Goal: Transaction & Acquisition: Book appointment/travel/reservation

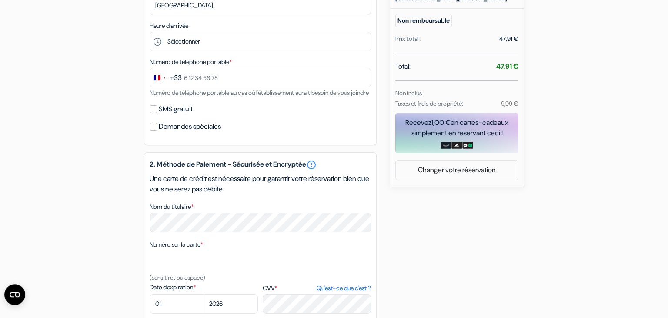
scroll to position [279, 0]
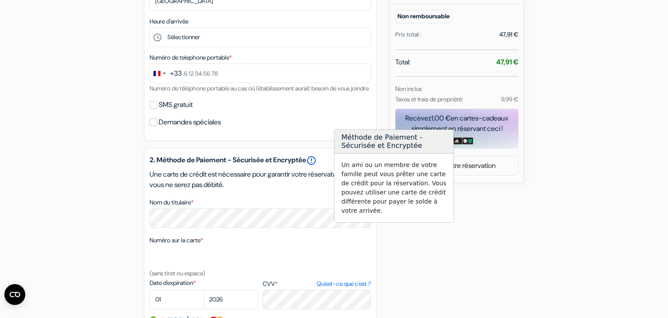
click at [317, 166] on link "error_outline" at bounding box center [311, 160] width 10 height 10
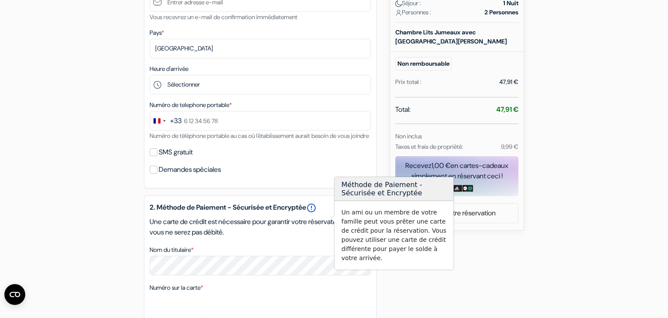
scroll to position [235, 0]
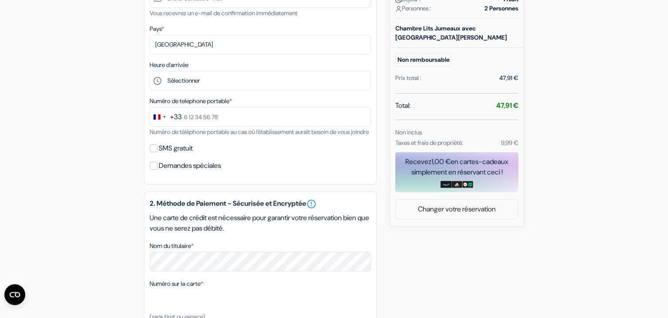
click at [64, 219] on div "add_box Auberge Internationale des Jeunes 10 Rue Trousseau, Paris, France Détai…" at bounding box center [334, 180] width 574 height 672
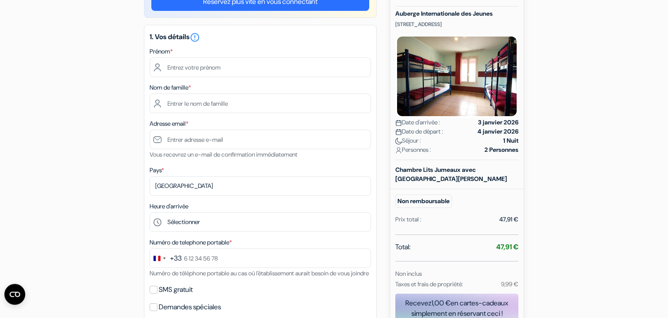
scroll to position [58, 0]
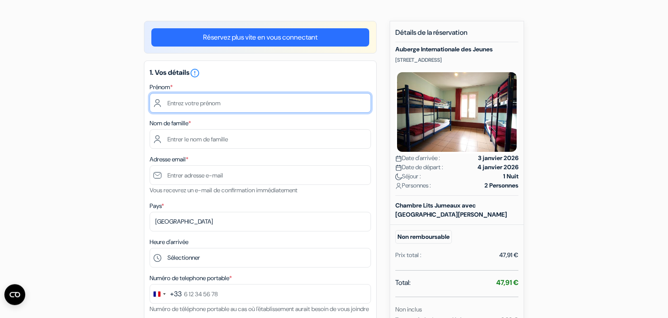
click at [216, 99] on input "text" at bounding box center [260, 103] width 221 height 20
type input "Elsa"
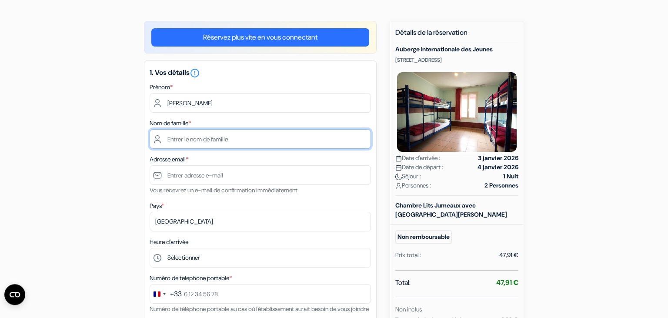
click at [200, 144] on input "text" at bounding box center [260, 139] width 221 height 20
type input "durand"
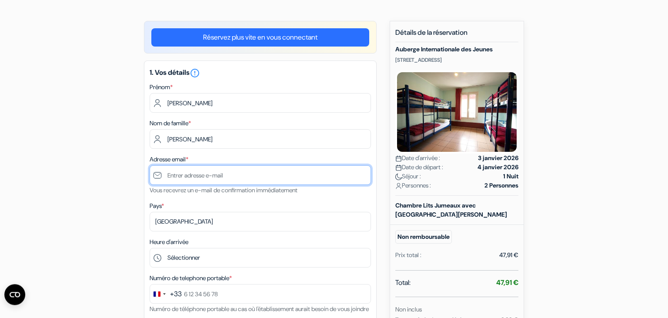
type input "[EMAIL_ADDRESS][DOMAIN_NAME]"
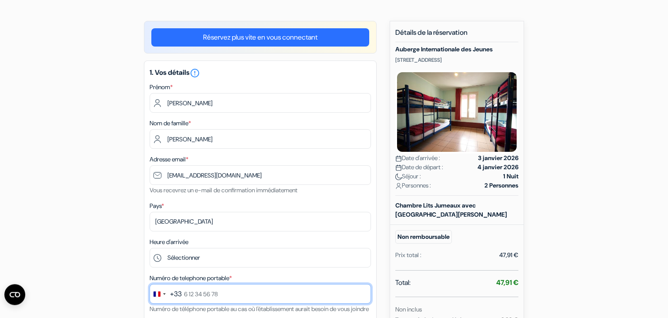
type input "0651988486"
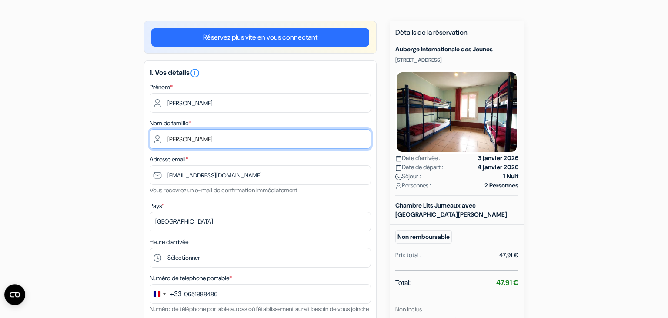
scroll to position [97, 0]
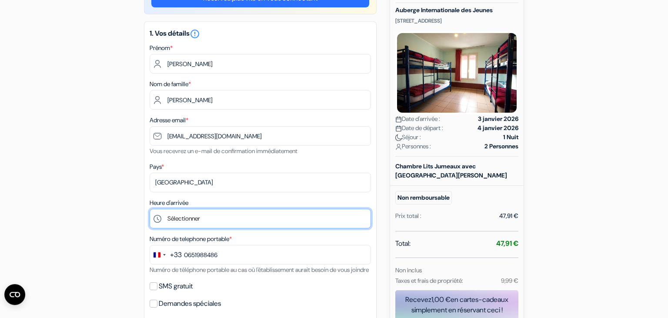
click at [150, 209] on select "Sélectionner 15:00 16:00 17:00 18:00 19:00 20:00 21:00 22:00" at bounding box center [260, 219] width 221 height 20
select select "15"
click option "15:00" at bounding box center [0, 0] width 0 height 0
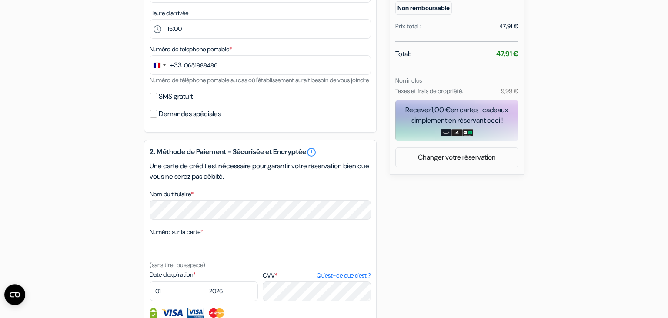
scroll to position [325, 0]
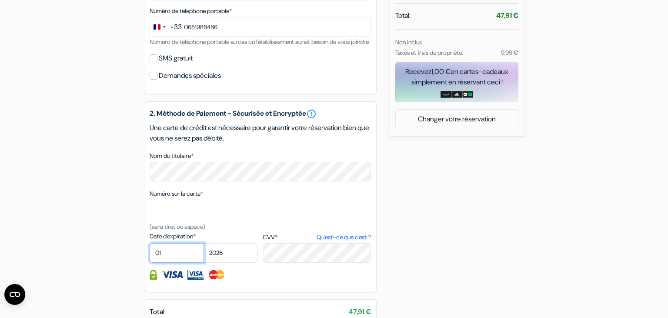
click at [150, 243] on select "01 02 03 04 05 06 07 08 09 10 11 12" at bounding box center [177, 253] width 54 height 20
select select "11"
click option "11" at bounding box center [0, 0] width 0 height 0
click at [204, 243] on select "2025 2026 2027 2028 2029 2030 2031 2032 2033 2034 2035 2036 2037 2038 2039 2040…" at bounding box center [231, 253] width 54 height 20
select select "2027"
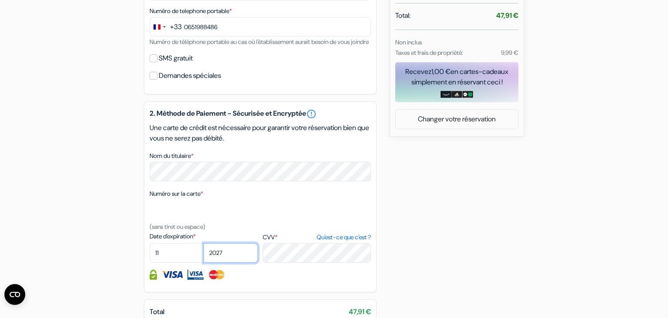
click option "2027" at bounding box center [0, 0] width 0 height 0
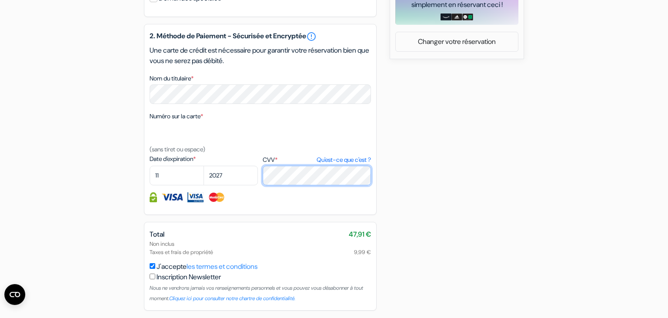
scroll to position [444, 0]
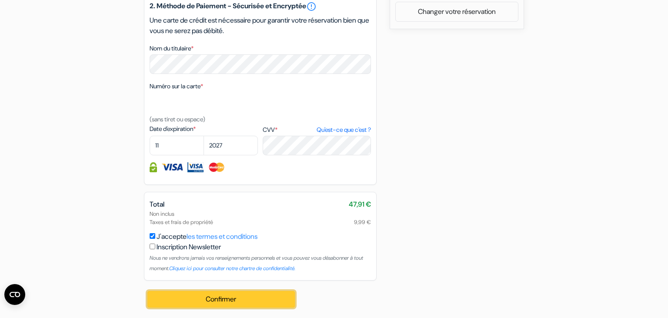
click at [248, 296] on button "Confirmer Loading..." at bounding box center [222, 299] width 148 height 17
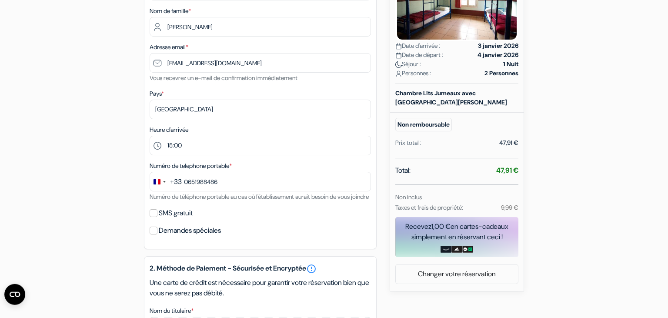
scroll to position [117, 0]
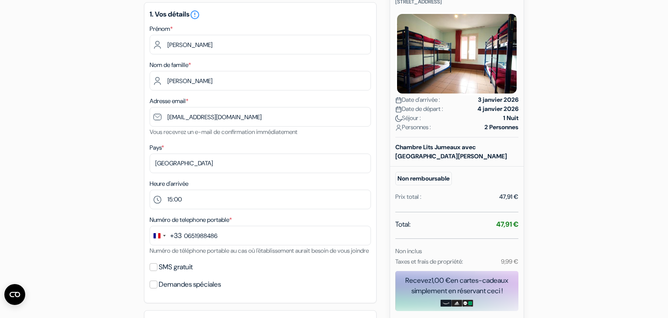
click at [145, 162] on div "1. Vos détails error_outline Prénom * Elsa Nom de famille * durand Adresse emai…" at bounding box center [260, 152] width 233 height 301
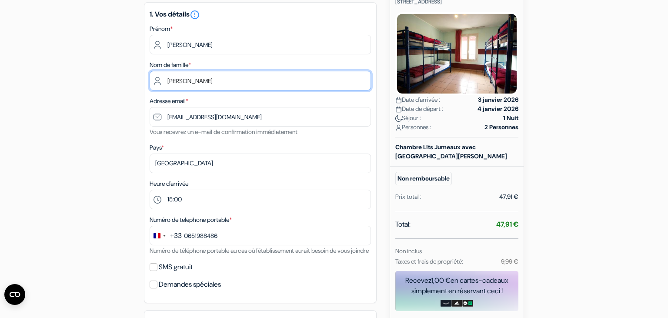
click at [166, 81] on input "durand" at bounding box center [260, 81] width 221 height 20
click at [158, 81] on input "durand" at bounding box center [260, 81] width 221 height 20
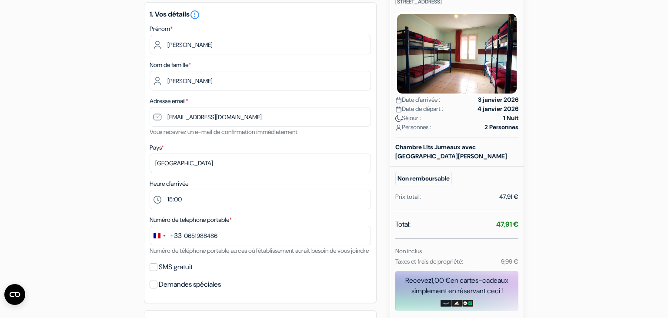
click at [116, 100] on div "add_box Auberge Internationale des Jeunes 10 Rue Trousseau, Paris, France Détai…" at bounding box center [334, 299] width 574 height 672
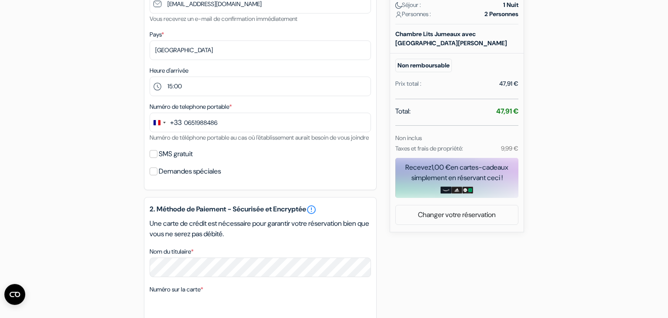
scroll to position [225, 0]
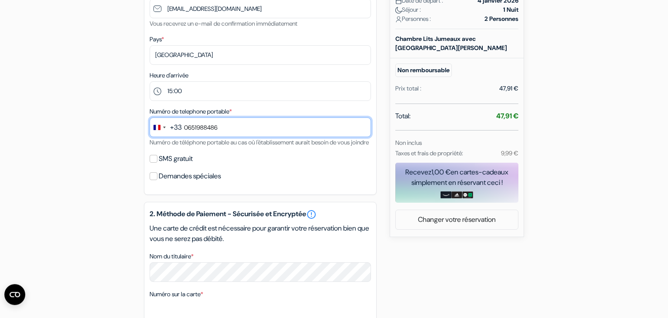
click at [236, 131] on input "0651988486" at bounding box center [260, 127] width 221 height 20
type input "0651988486"
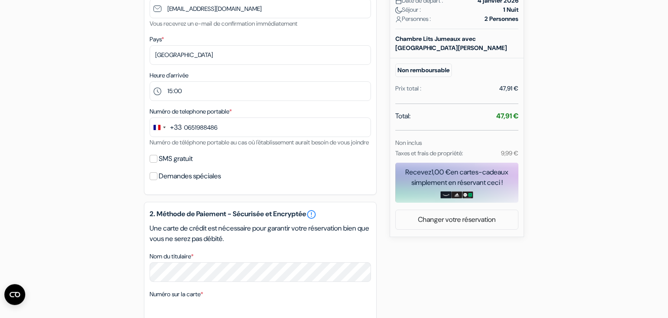
click at [83, 123] on div "add_box Auberge Internationale des Jeunes 10 Rue Trousseau, Paris, France Détai…" at bounding box center [334, 190] width 574 height 672
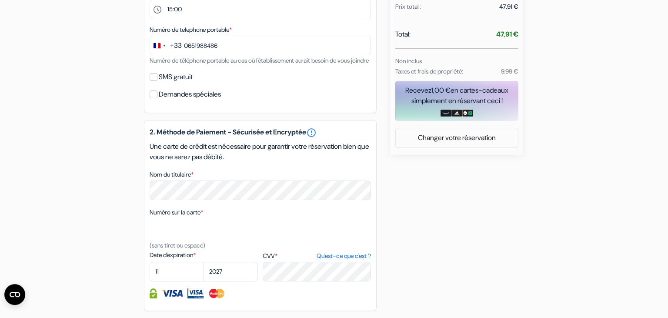
scroll to position [444, 0]
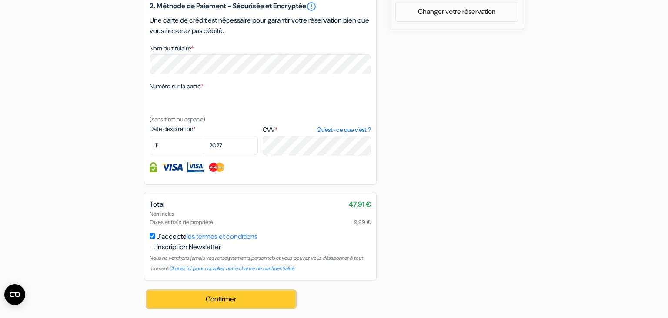
click at [217, 300] on button "Confirmer Loading..." at bounding box center [222, 299] width 148 height 17
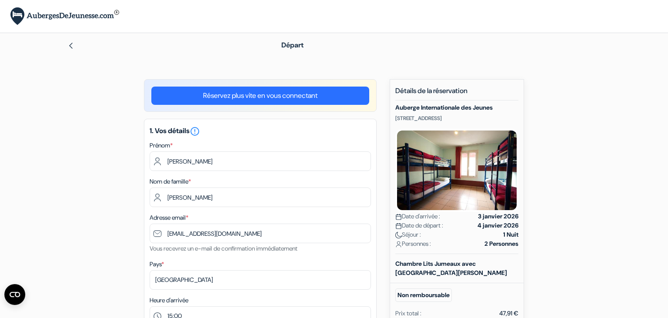
scroll to position [0, 0]
click at [276, 96] on link "Réservez plus vite en vous connectant" at bounding box center [260, 96] width 218 height 18
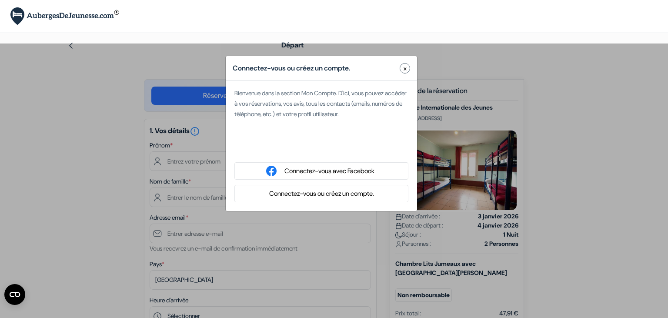
click at [315, 195] on button "Connectez-vous ou créez un compte." at bounding box center [322, 193] width 110 height 11
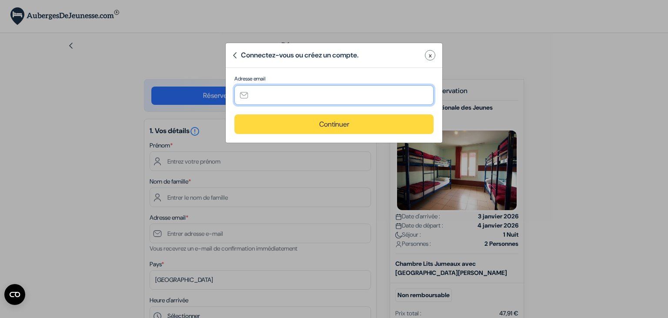
click at [269, 94] on input "text" at bounding box center [334, 95] width 199 height 20
type input "[EMAIL_ADDRESS][DOMAIN_NAME]"
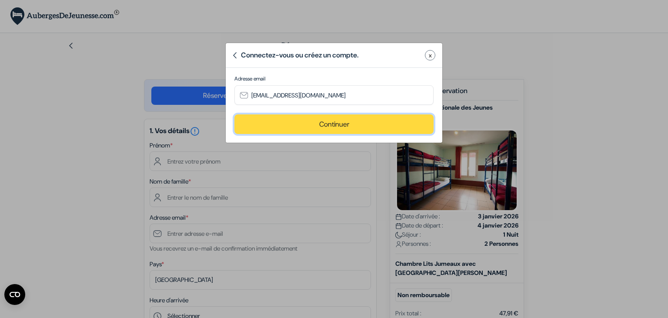
click at [340, 123] on button "Continuer" at bounding box center [334, 124] width 199 height 20
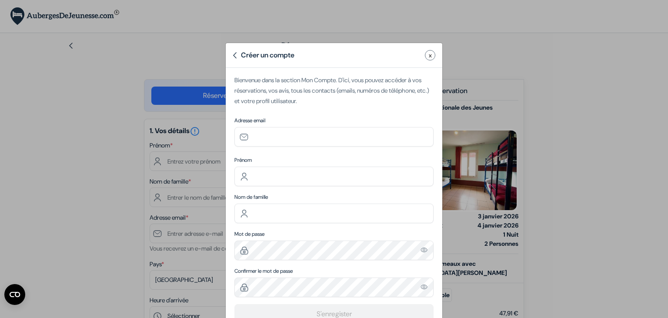
type input "[EMAIL_ADDRESS][DOMAIN_NAME]"
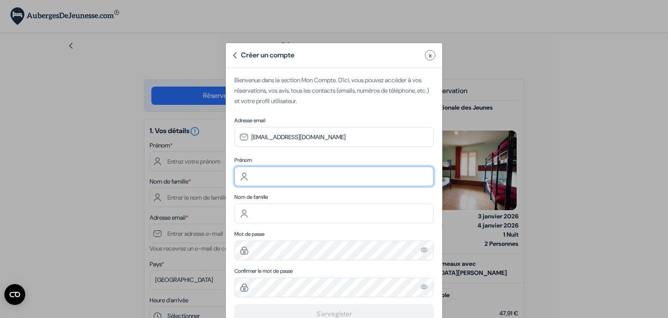
click at [302, 179] on input "text" at bounding box center [334, 177] width 199 height 20
type input "Elsa"
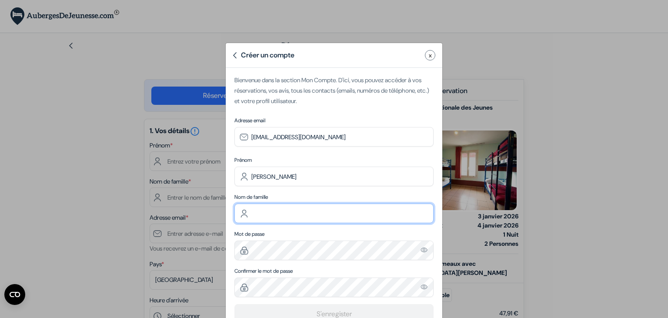
click at [299, 209] on input "text" at bounding box center [334, 214] width 199 height 20
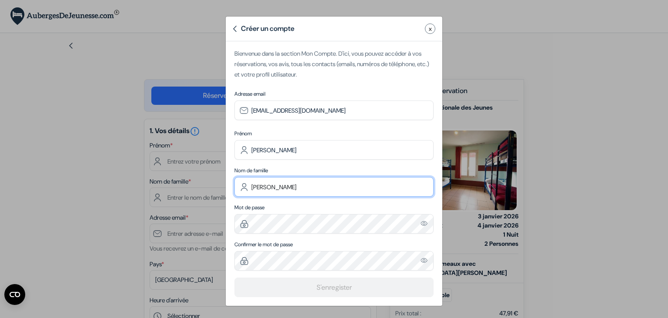
type input "Durand"
click at [423, 225] on img "Please enter a valid email address" at bounding box center [425, 223] width 8 height 7
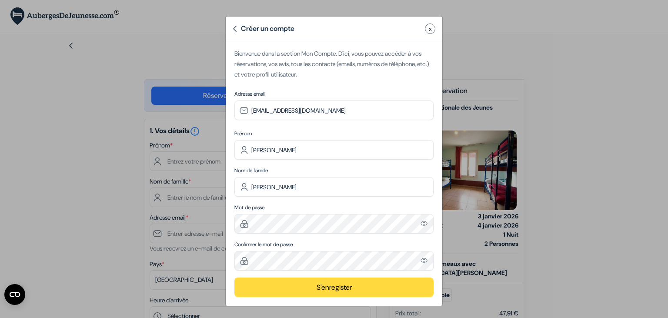
click at [315, 288] on button "S'enregister" at bounding box center [334, 288] width 199 height 20
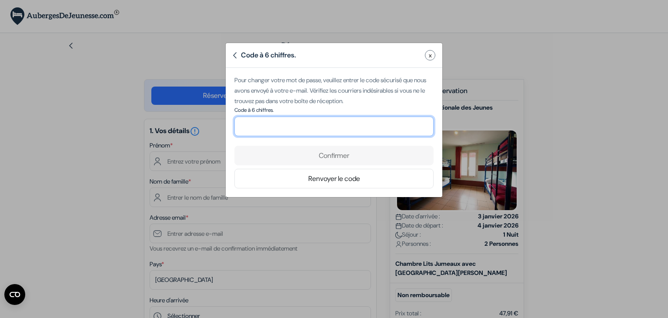
click at [273, 124] on input "number" at bounding box center [334, 127] width 199 height 20
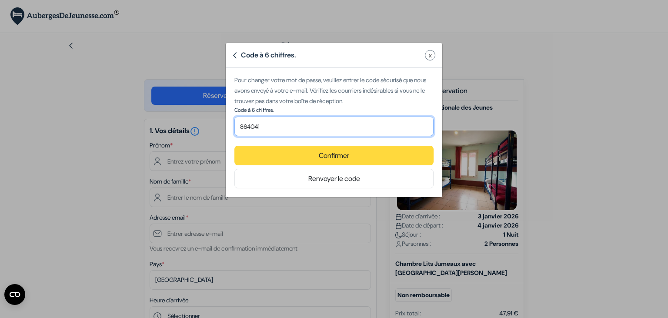
type input "864041"
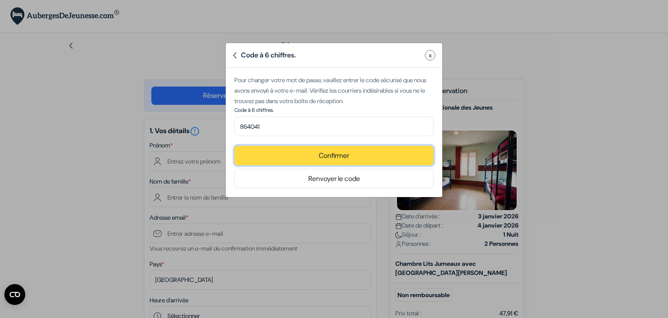
click at [324, 154] on button "Confirmer" at bounding box center [334, 156] width 199 height 20
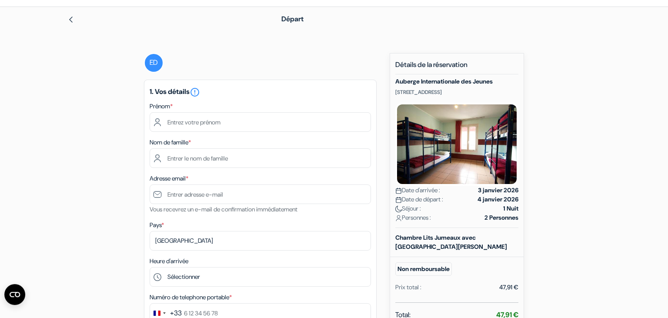
scroll to position [0, 0]
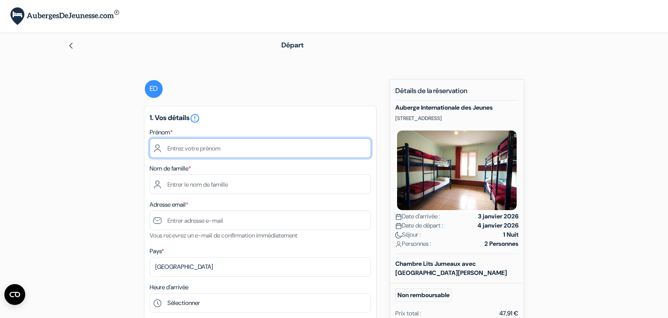
click at [239, 151] on input "text" at bounding box center [260, 148] width 221 height 20
type input "elsa"
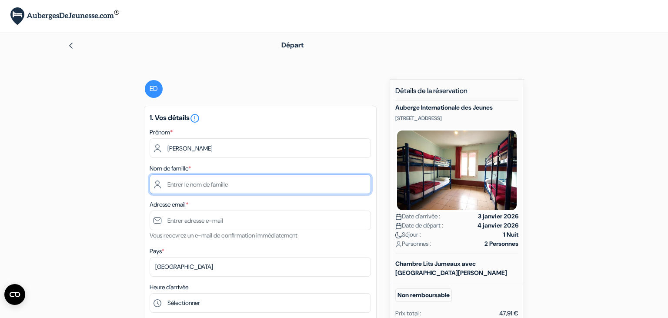
type input "durand"
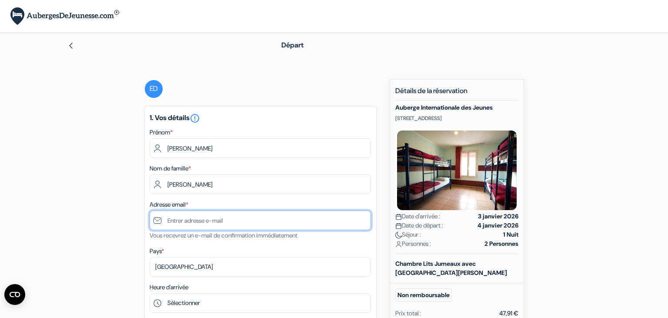
type input "[EMAIL_ADDRESS][DOMAIN_NAME]"
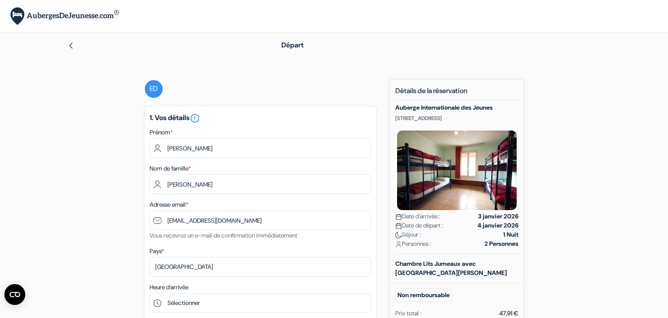
type input "0651988486"
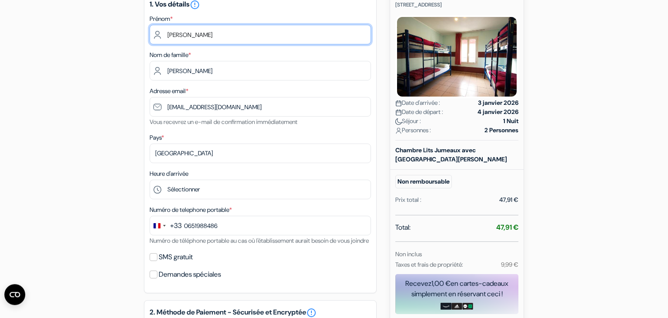
scroll to position [117, 0]
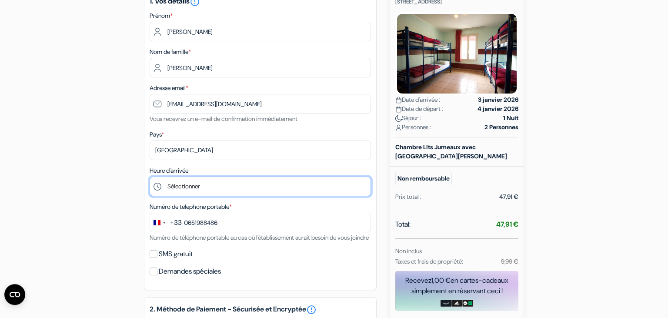
click at [150, 177] on select "Sélectionner 15:00 16:00 17:00 18:00 19:00 20:00 21:00 22:00" at bounding box center [260, 187] width 221 height 20
select select "15"
click option "15:00" at bounding box center [0, 0] width 0 height 0
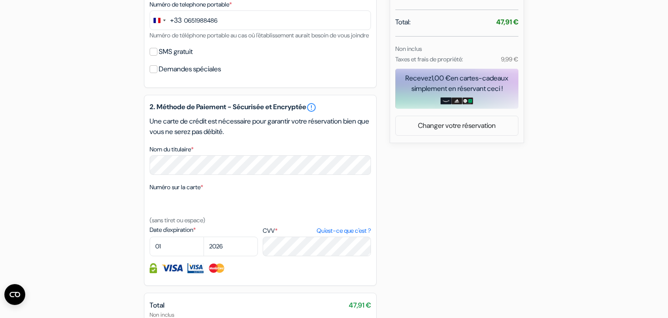
scroll to position [319, 0]
click at [150, 237] on select "01 02 03 04 05 06 07 08 09 10 11 12" at bounding box center [177, 247] width 54 height 20
select select "11"
click option "11" at bounding box center [0, 0] width 0 height 0
click at [204, 237] on select "2025 2026 2027 2028 2029 2030 2031 2032 2033 2034 2035 2036 2037 2038 2039 2040…" at bounding box center [231, 247] width 54 height 20
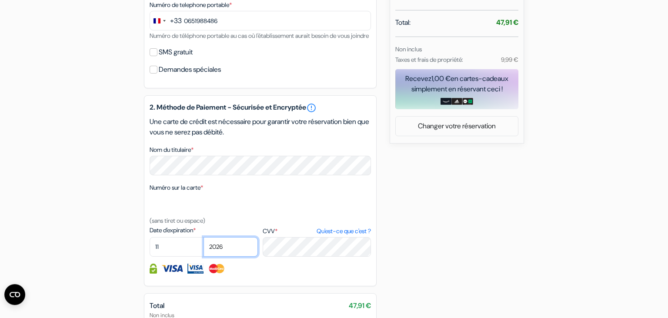
select select "2027"
click option "2027" at bounding box center [0, 0] width 0 height 0
click at [450, 225] on div "add_box Auberge Internationale des Jeunes 10 Rue Trousseau, Paris, France Détai…" at bounding box center [334, 90] width 574 height 659
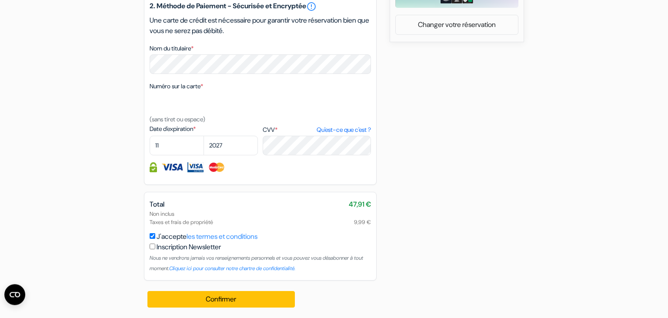
scroll to position [431, 0]
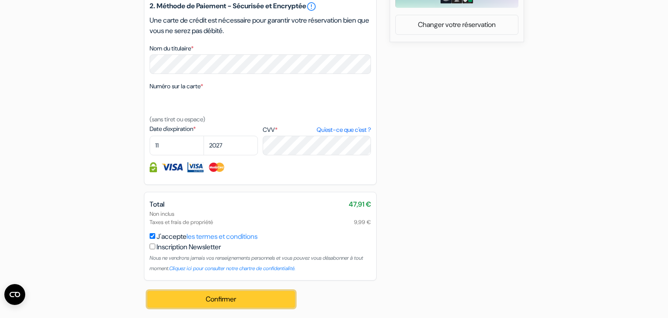
click at [218, 300] on button "Confirmer Loading..." at bounding box center [222, 299] width 148 height 17
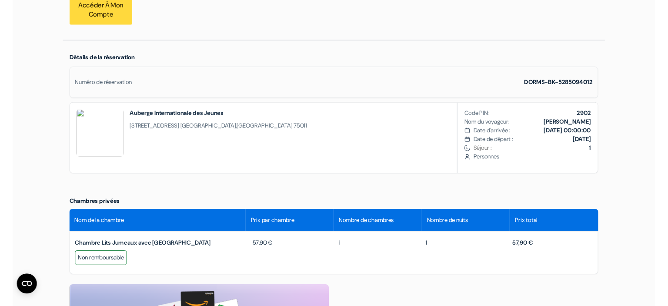
scroll to position [240, 0]
